Goal: Transaction & Acquisition: Purchase product/service

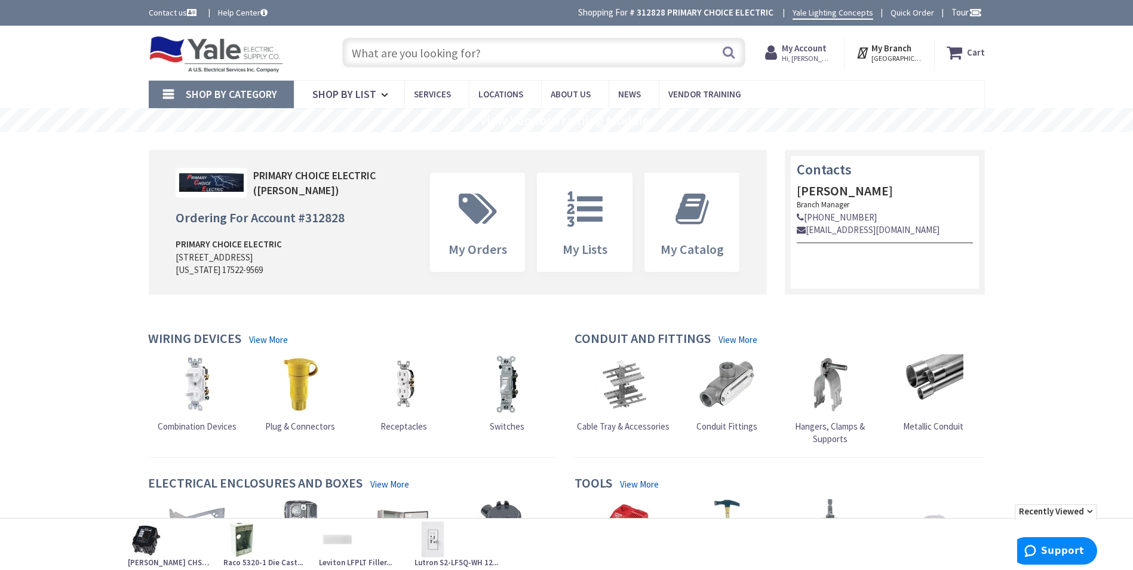
click at [407, 56] on input "text" at bounding box center [543, 53] width 403 height 30
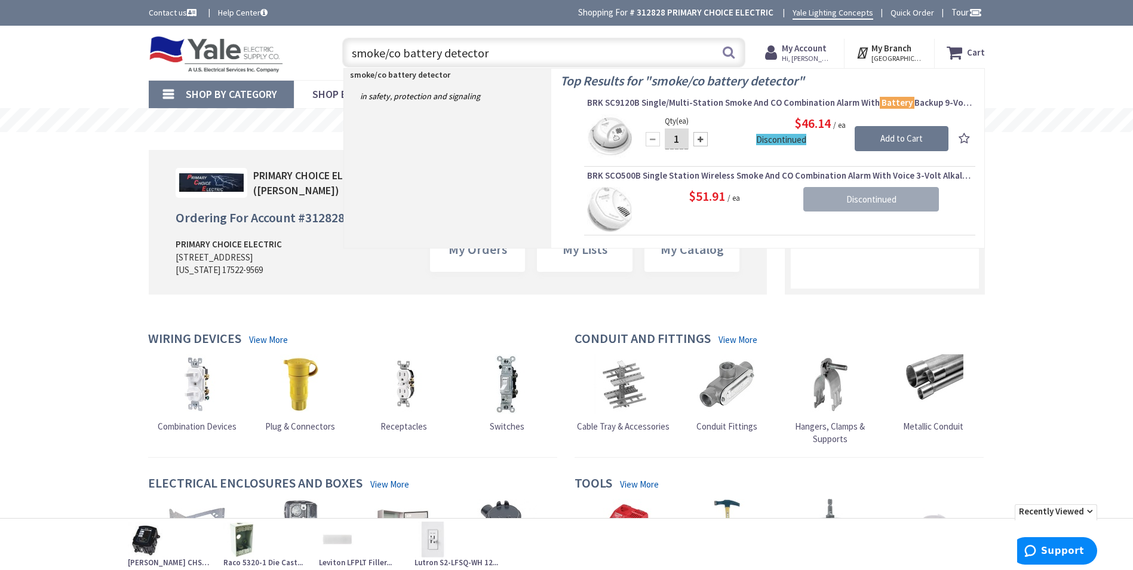
type input "smoke/co battery detectors"
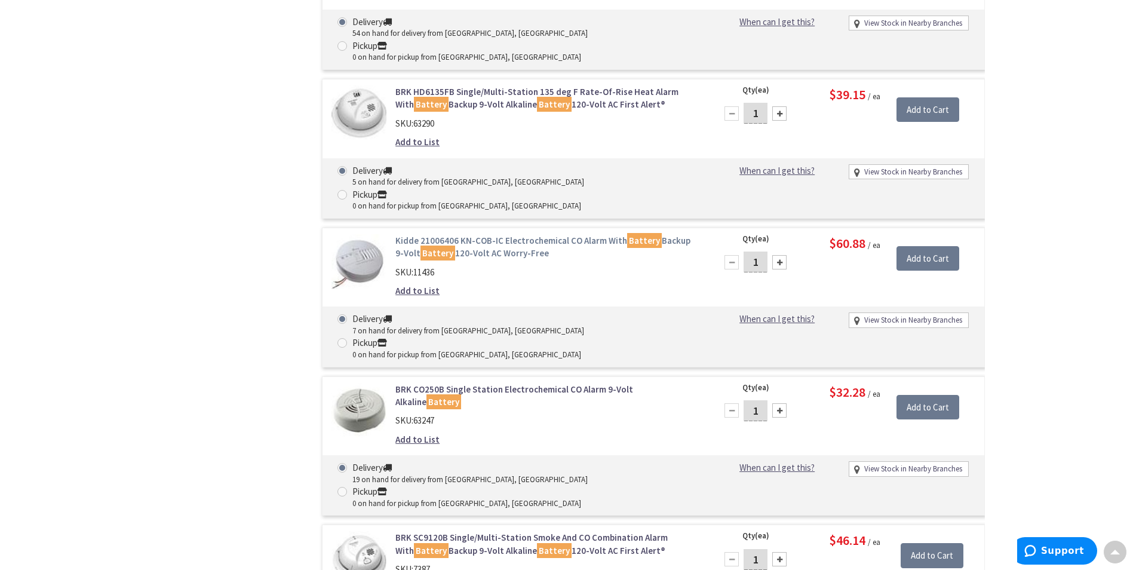
scroll to position [1015, 0]
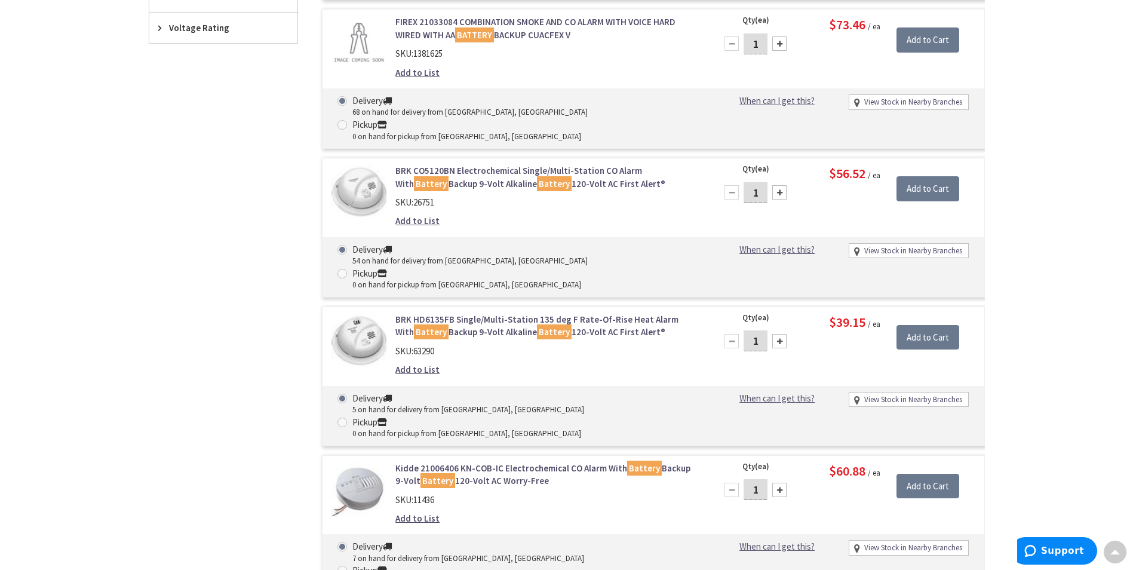
click at [237, 320] on div "Filters 3,875 items Pickup Today Lancaster, PA (0 mi) (592) Lebanon, PA (20.19 …" at bounding box center [223, 519] width 149 height 2267
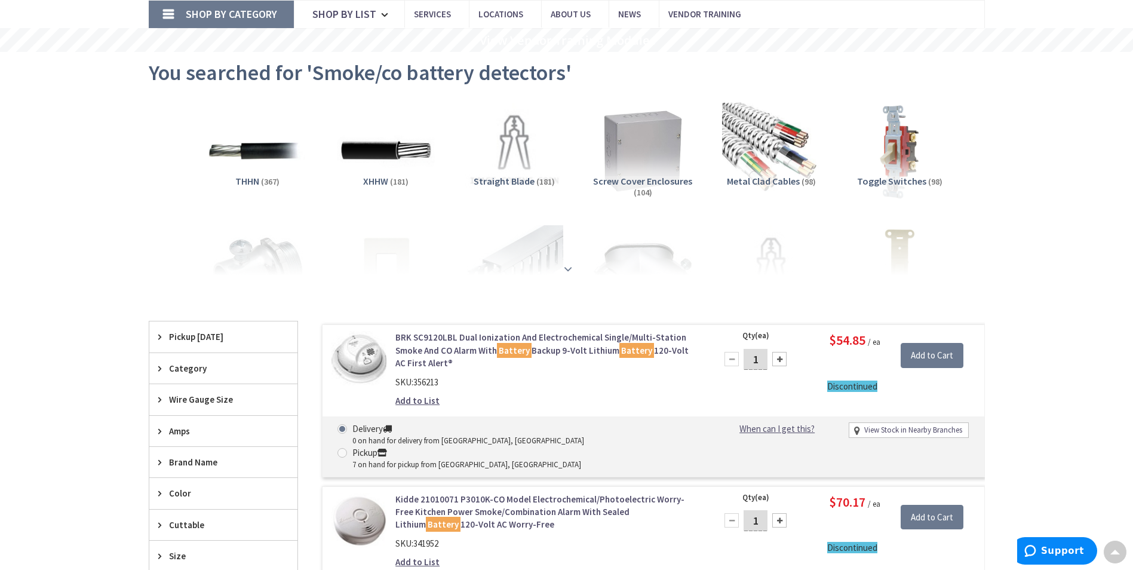
scroll to position [0, 0]
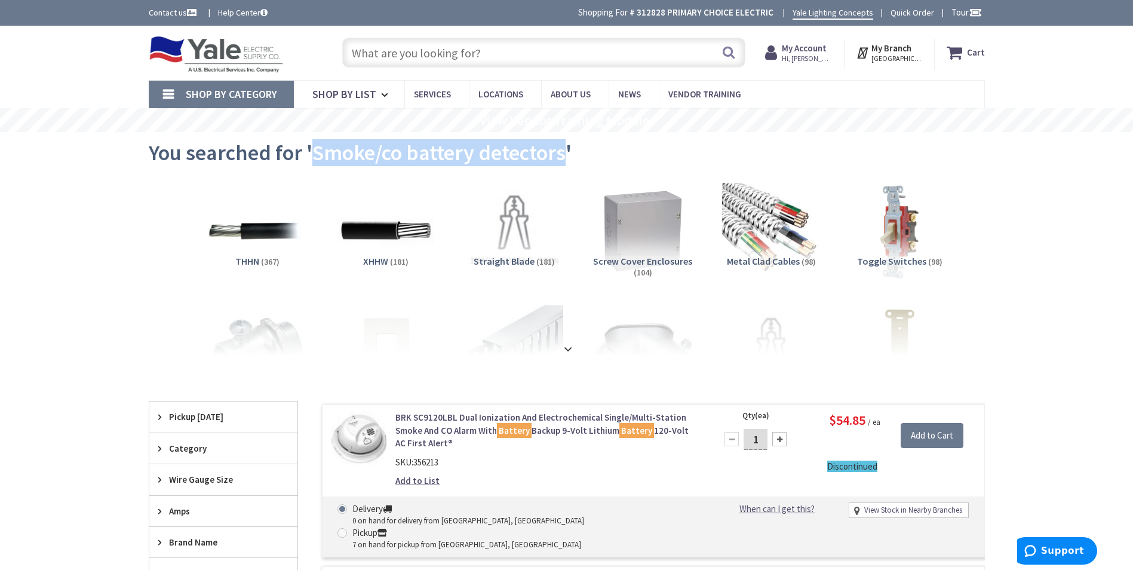
drag, startPoint x: 561, startPoint y: 153, endPoint x: 311, endPoint y: 162, distance: 251.0
click at [311, 162] on span "You searched for 'Smoke/co battery detectors'" at bounding box center [360, 152] width 423 height 27
drag, startPoint x: 311, startPoint y: 162, endPoint x: 348, endPoint y: 156, distance: 37.5
copy span "Smoke/co battery detectors"
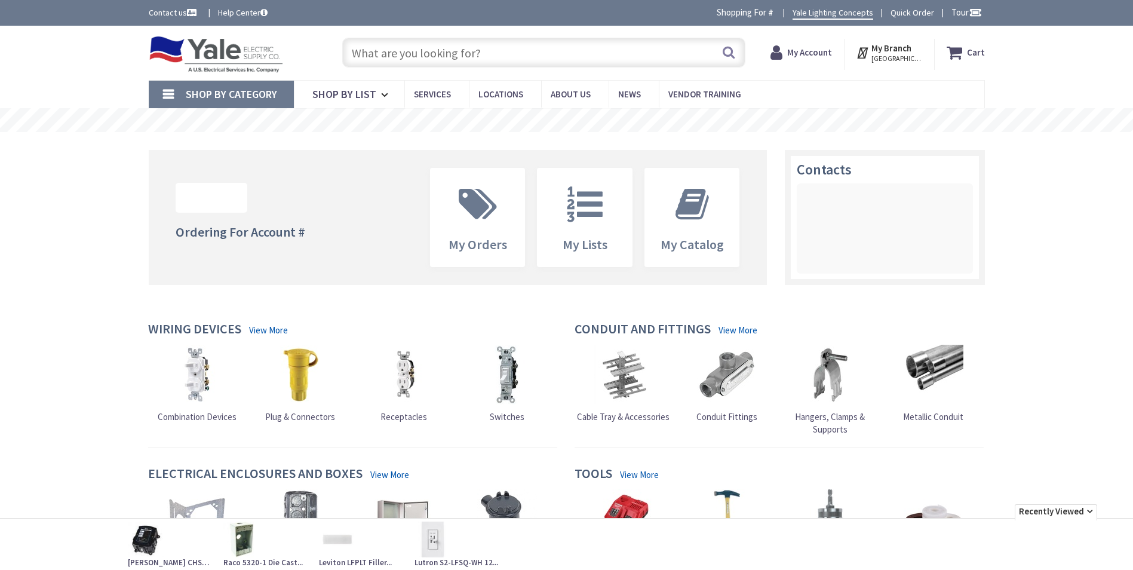
click at [430, 54] on input "text" at bounding box center [543, 53] width 403 height 30
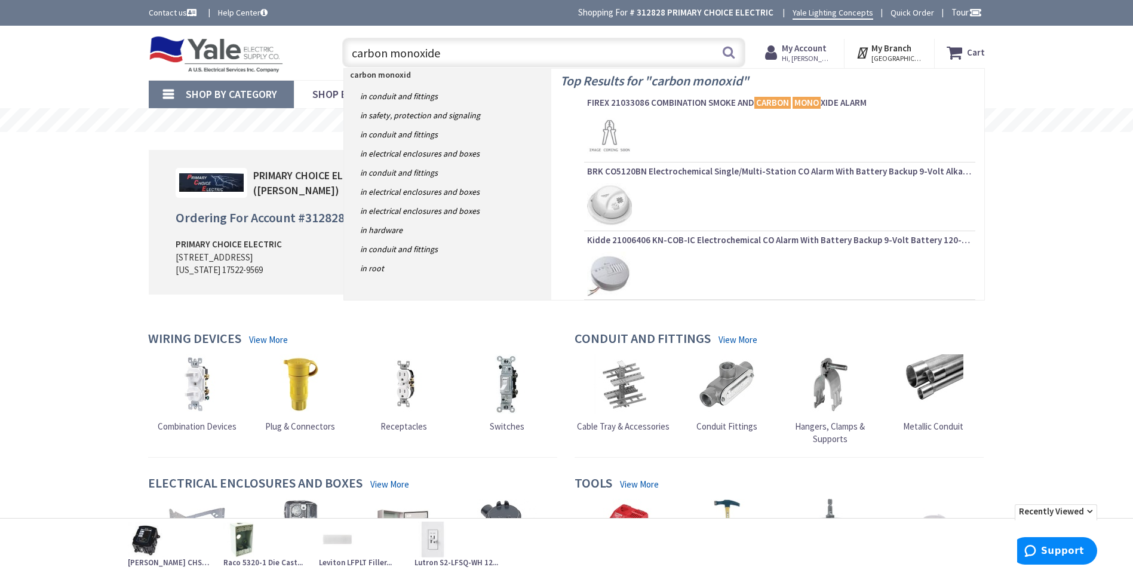
type input "carbon monoxide"
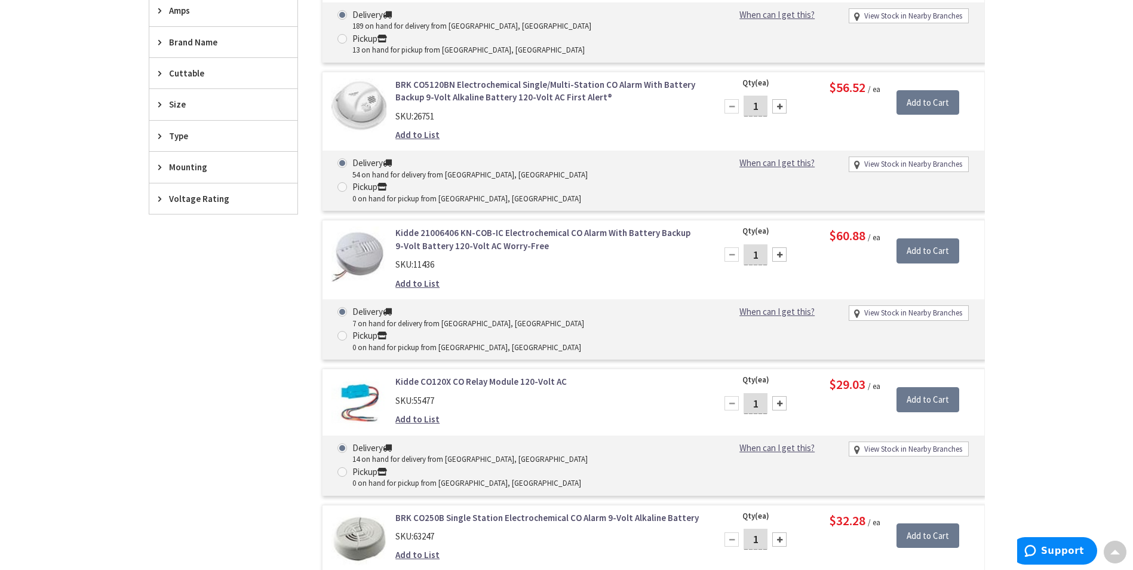
scroll to position [119, 0]
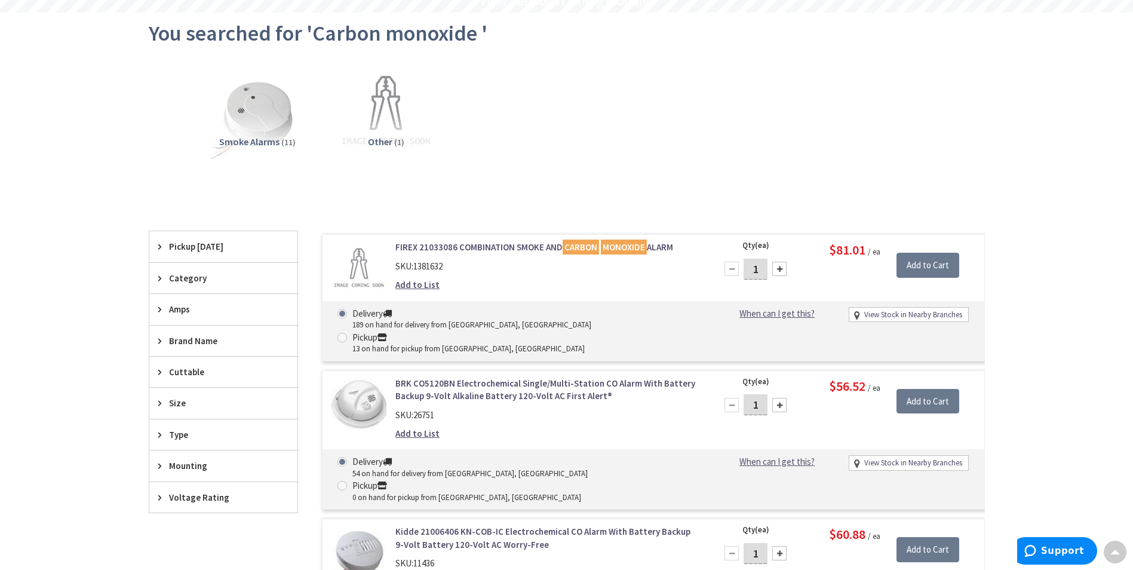
click at [505, 249] on link "FIREX 21033086 COMBINATION SMOKE AND CARBON MONOXIDE ALARM" at bounding box center [547, 247] width 304 height 13
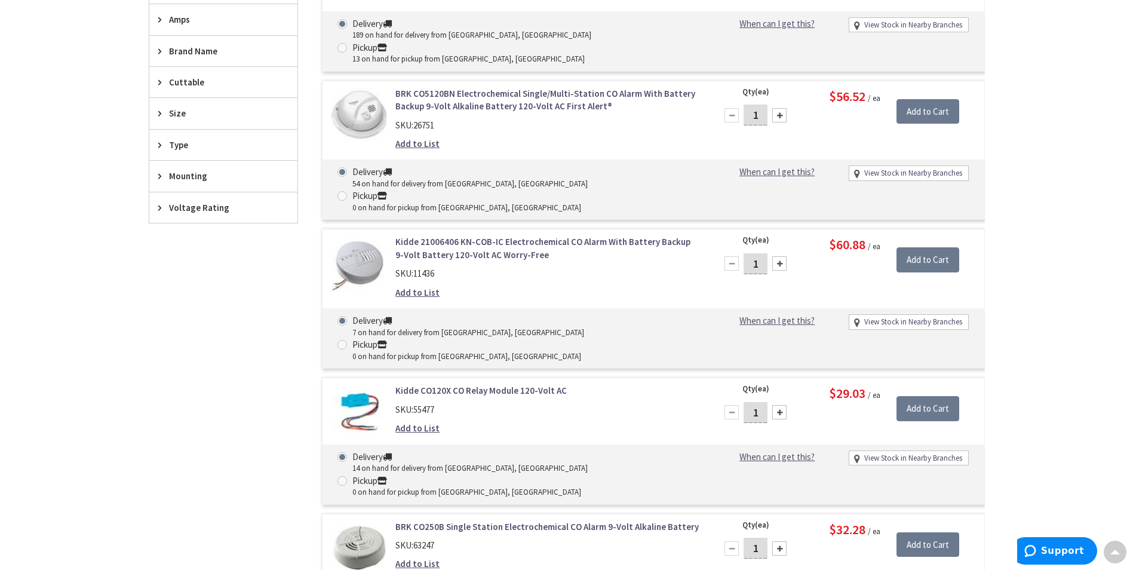
scroll to position [239, 0]
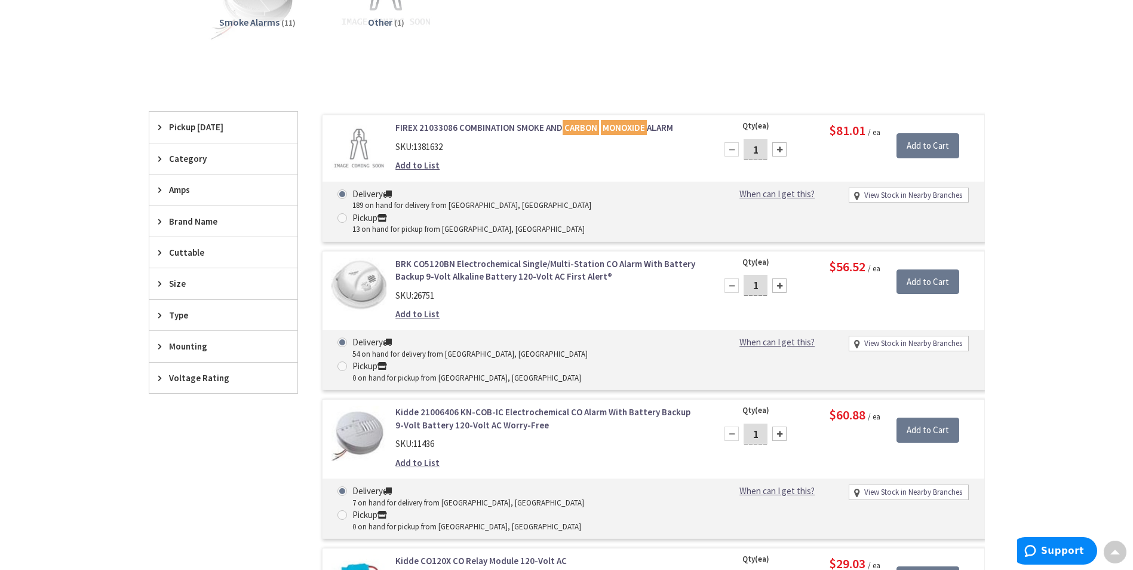
click at [224, 377] on span "Voltage Rating" at bounding box center [217, 378] width 97 height 13
click at [223, 376] on span "Voltage Rating" at bounding box center [217, 378] width 97 height 13
